Goal: Navigation & Orientation: Find specific page/section

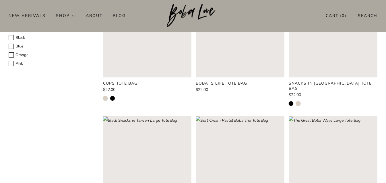
scroll to position [99, 0]
drag, startPoint x: 0, startPoint y: 0, endPoint x: 136, endPoint y: 68, distance: 152.4
click at [136, 68] on rect "Loading image: Soft Cream Cups Tote Bag" at bounding box center [147, 32] width 89 height 89
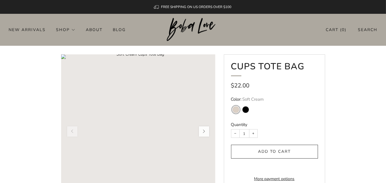
scroll to position [56, 0]
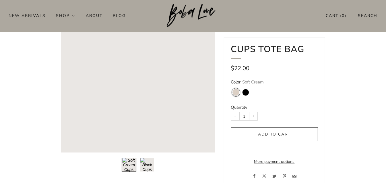
click at [194, 23] on img at bounding box center [193, 16] width 53 height 24
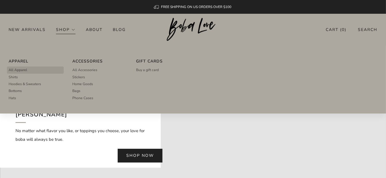
click at [18, 68] on span "All Apparel" at bounding box center [18, 69] width 19 height 5
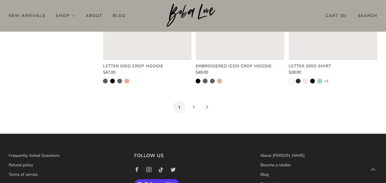
scroll to position [994, 0]
